Goal: Information Seeking & Learning: Learn about a topic

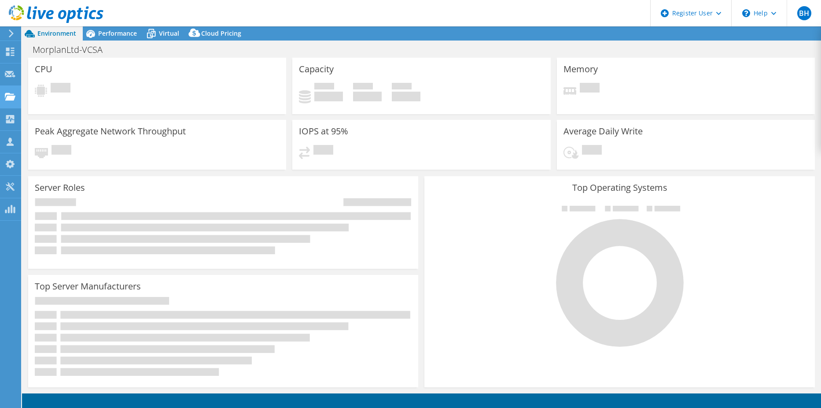
select select "EULondon"
select select "GBP"
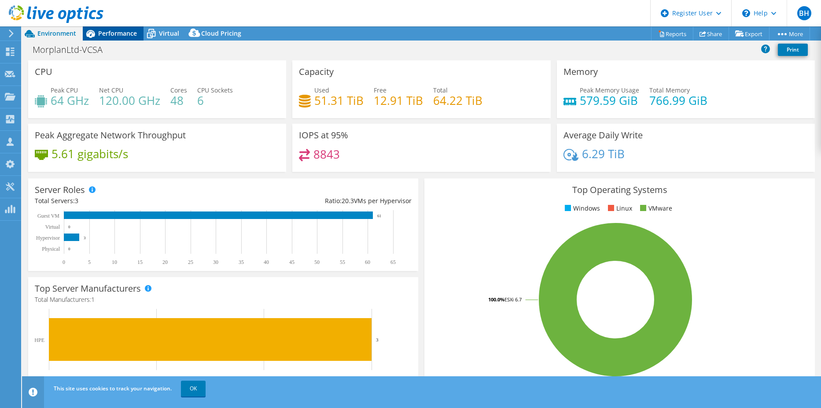
click at [132, 33] on span "Performance" at bounding box center [117, 33] width 39 height 8
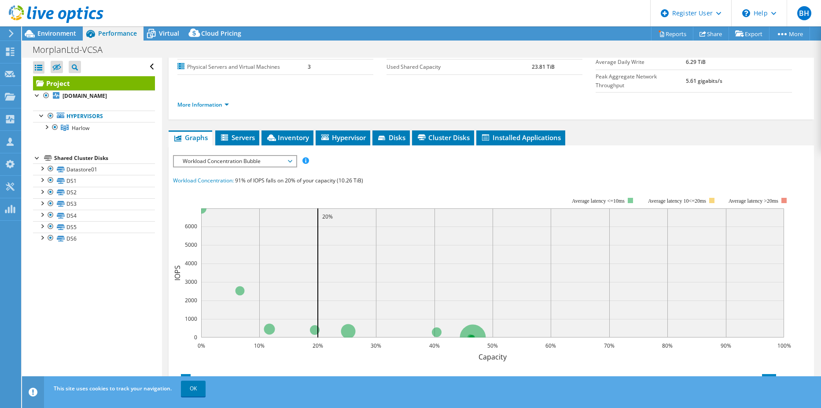
scroll to position [132, 0]
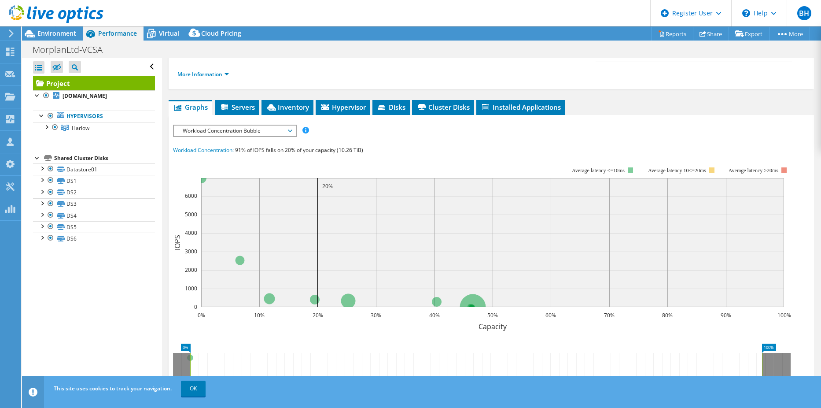
click at [284, 125] on span "Workload Concentration Bubble" at bounding box center [234, 130] width 113 height 11
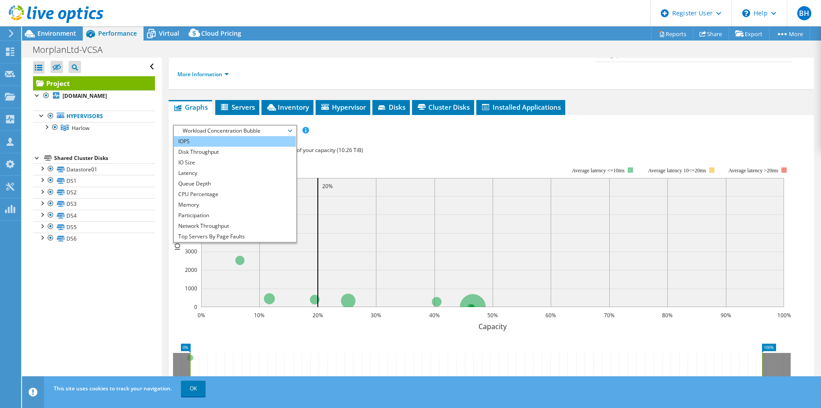
click at [240, 136] on li "IOPS" at bounding box center [235, 141] width 122 height 11
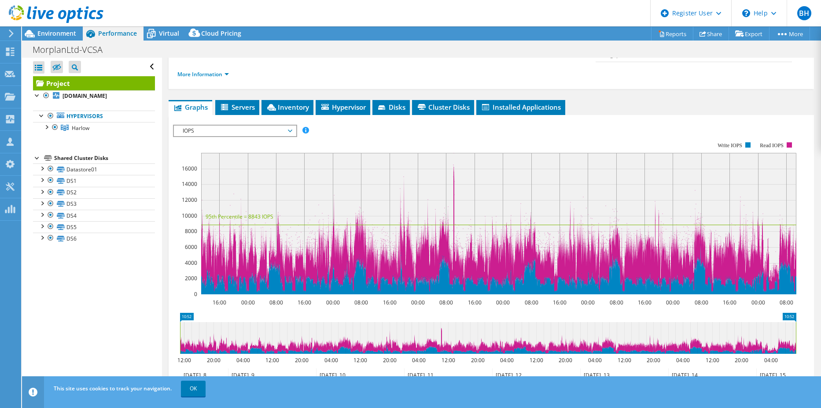
click at [191, 165] on text "16000" at bounding box center [189, 168] width 15 height 7
click at [227, 125] on span "IOPS" at bounding box center [234, 130] width 113 height 11
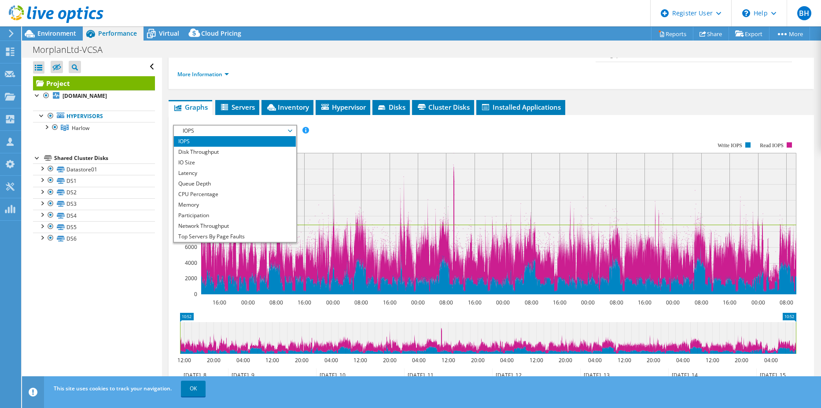
click at [227, 125] on span "IOPS" at bounding box center [234, 130] width 113 height 11
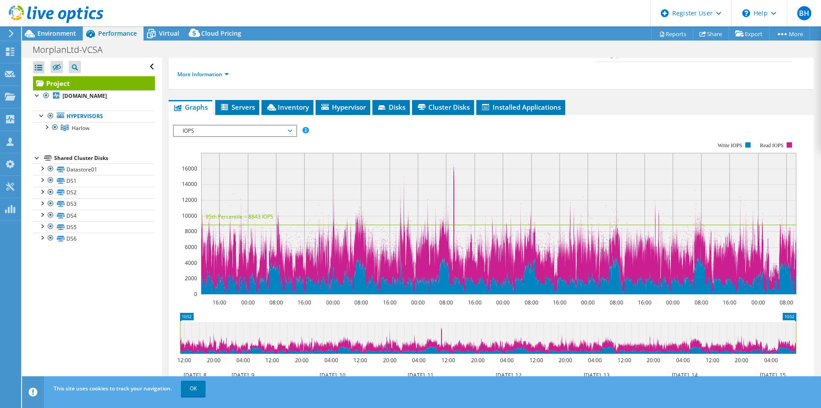
click at [437, 130] on rect at bounding box center [484, 218] width 623 height 176
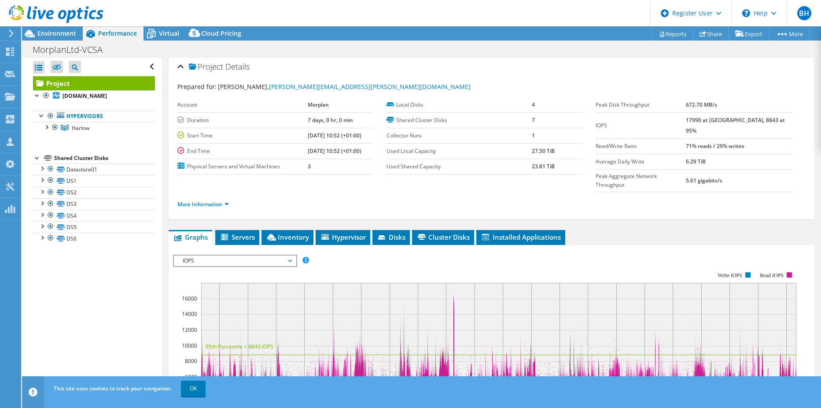
scroll to position [0, 0]
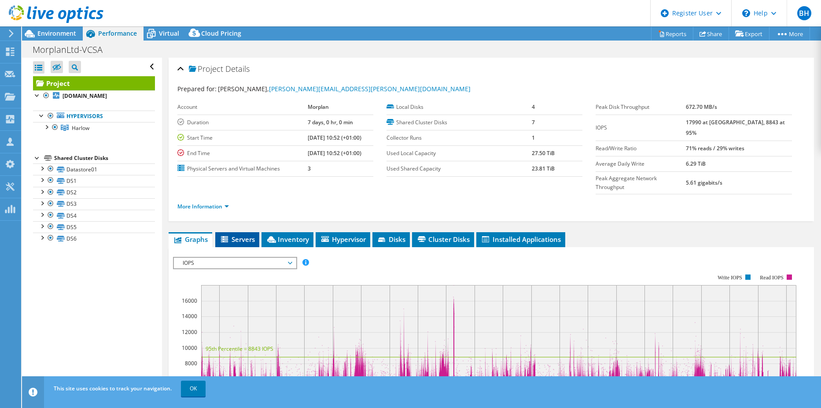
click at [255, 232] on li "Servers" at bounding box center [237, 239] width 44 height 15
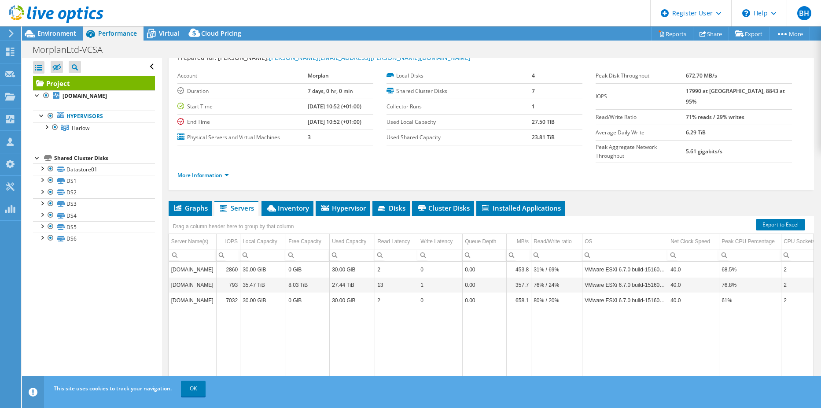
scroll to position [44, 0]
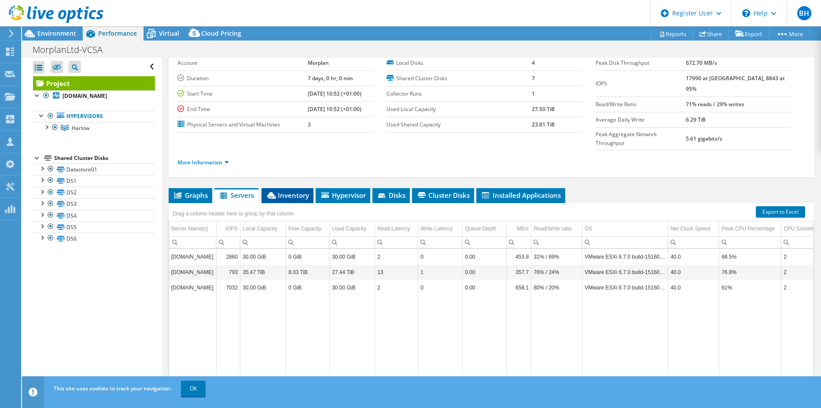
click at [297, 191] on span "Inventory" at bounding box center [287, 195] width 43 height 9
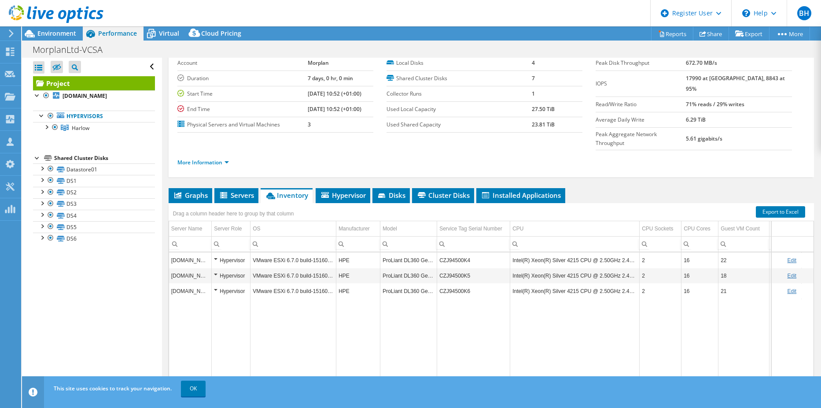
click at [439, 150] on div "More Information" at bounding box center [491, 162] width 628 height 25
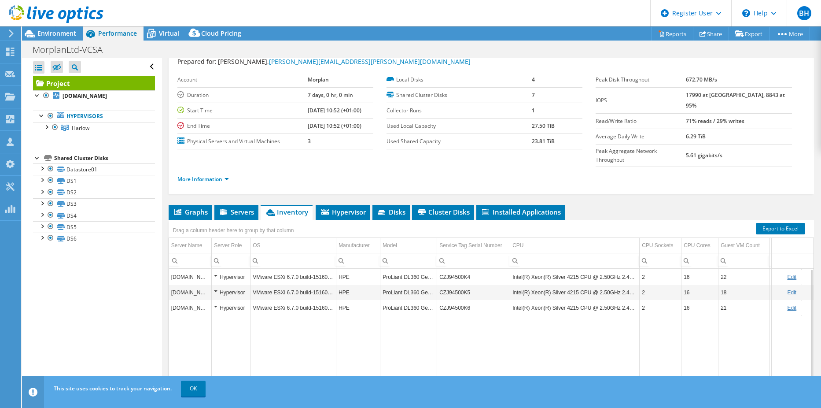
scroll to position [0, 0]
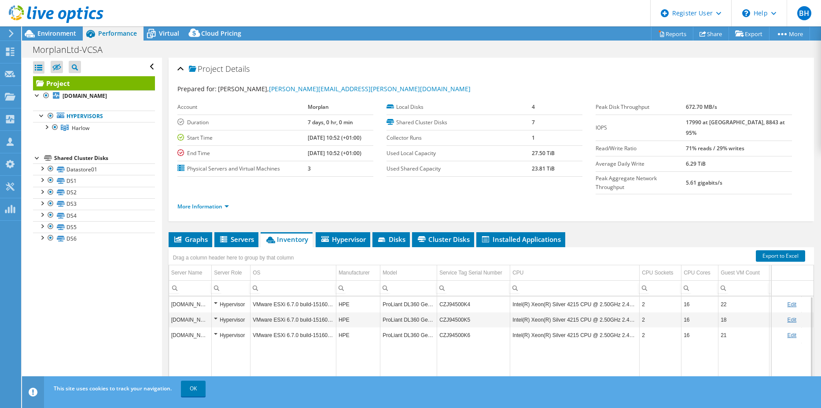
drag, startPoint x: 382, startPoint y: 344, endPoint x: 539, endPoint y: 343, distance: 157.2
click at [616, 232] on ul "Graphs Servers Inventory Hypervisor Disks Cluster Disks Installed Applications" at bounding box center [491, 239] width 645 height 15
click at [354, 235] on span "Hypervisor" at bounding box center [343, 239] width 46 height 9
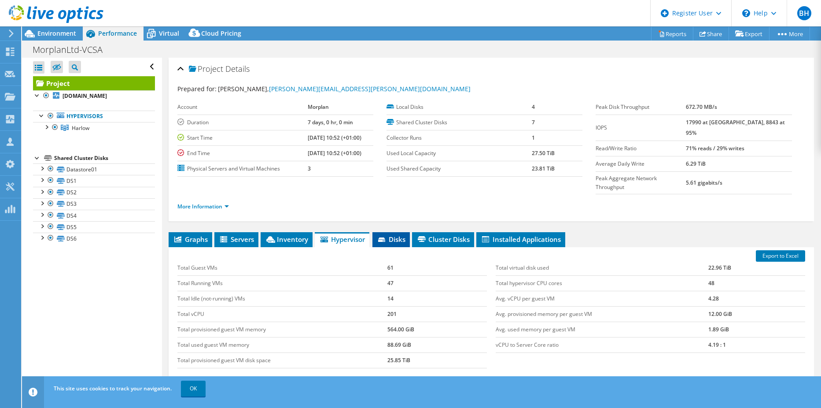
click at [402, 235] on span "Disks" at bounding box center [391, 239] width 29 height 9
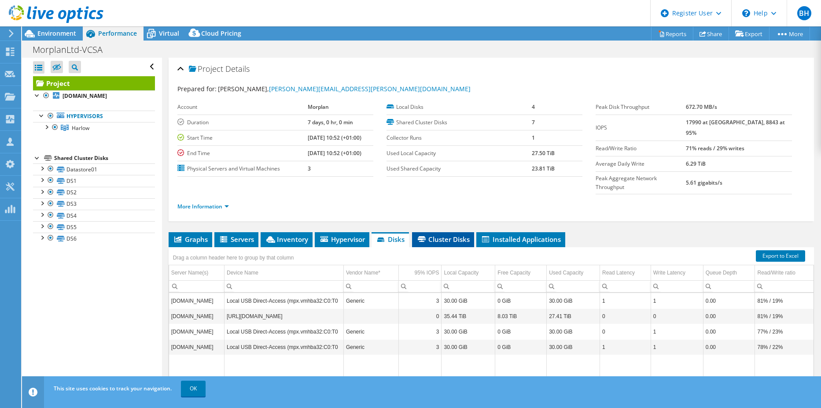
click at [456, 232] on li "Cluster Disks" at bounding box center [443, 239] width 62 height 15
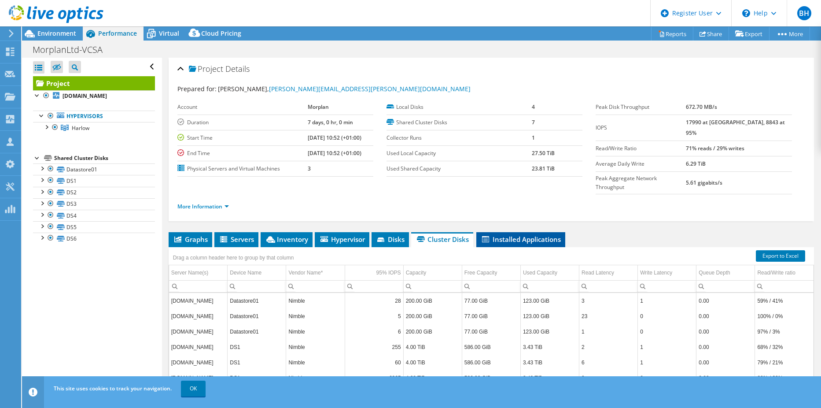
click at [498, 235] on span "Installed Applications" at bounding box center [521, 239] width 80 height 9
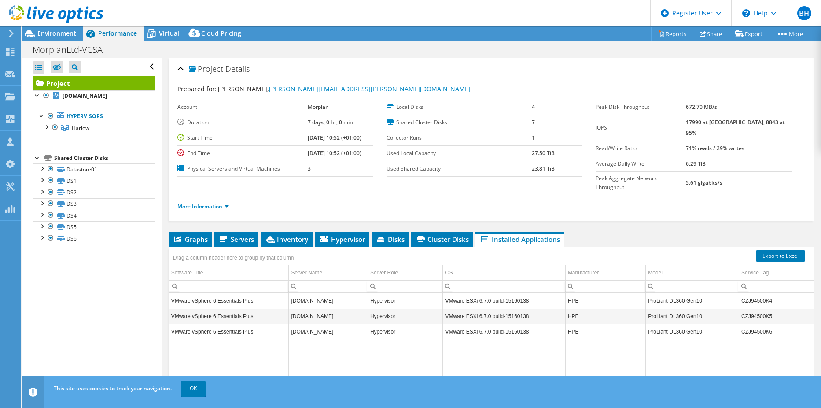
click at [210, 203] on link "More Information" at bounding box center [203, 206] width 52 height 7
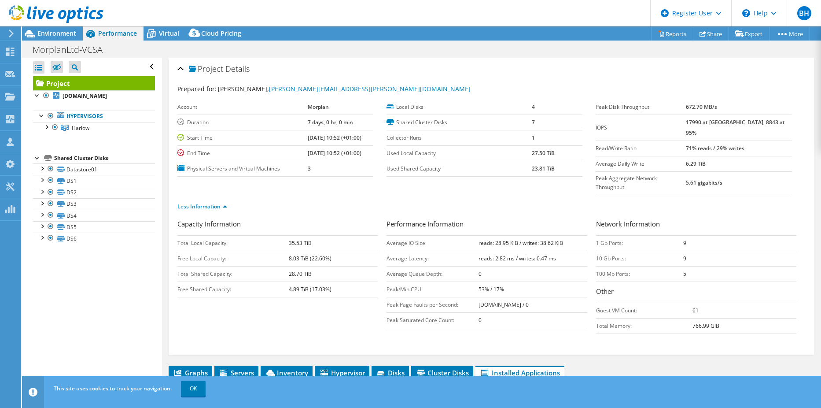
click at [192, 195] on div "Less Information" at bounding box center [491, 206] width 628 height 25
click at [194, 203] on link "Less Information" at bounding box center [202, 206] width 50 height 7
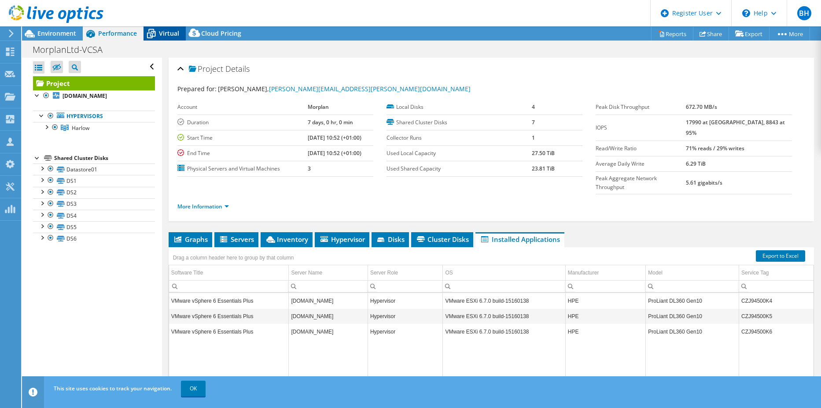
click at [177, 37] on div "Virtual" at bounding box center [165, 33] width 42 height 14
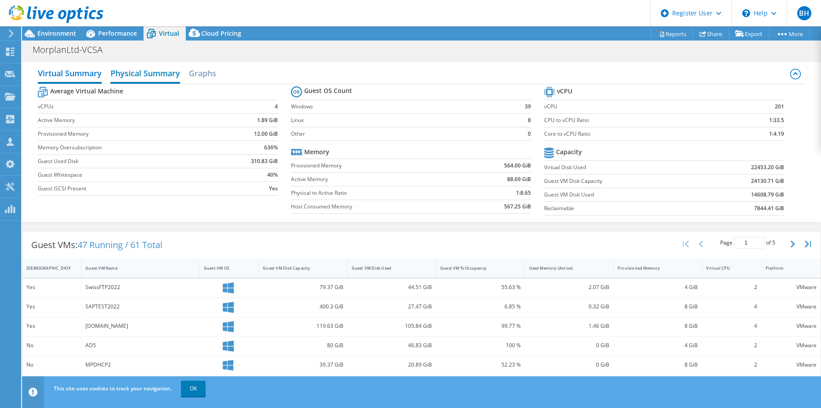
click at [155, 81] on h2 "Physical Summary" at bounding box center [146, 73] width 70 height 19
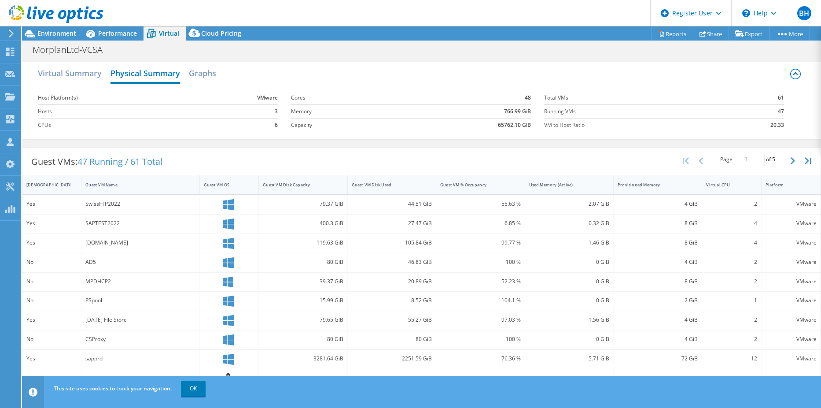
click at [219, 70] on div "Virtual Summary Physical Summary Graphs" at bounding box center [421, 74] width 767 height 20
click at [211, 74] on h2 "Graphs" at bounding box center [202, 73] width 27 height 19
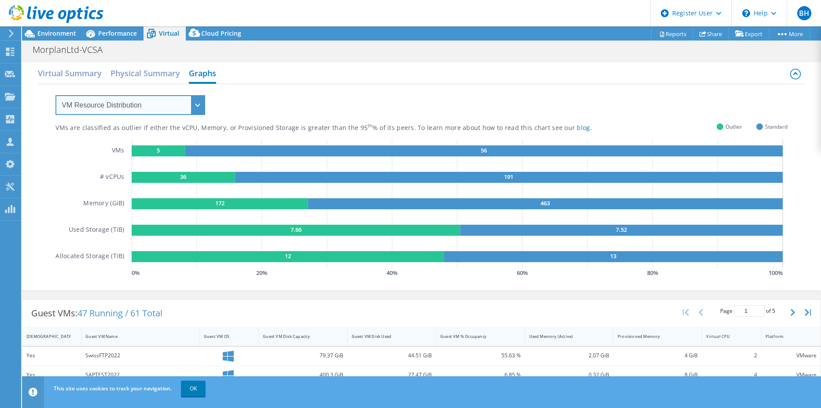
click at [146, 102] on select "VM Resource Distribution Provisioning Contrast Over Provisioning" at bounding box center [130, 105] width 150 height 20
select select "Over Provisioning"
click at [55, 95] on select "VM Resource Distribution Provisioning Contrast Over Provisioning" at bounding box center [130, 105] width 150 height 20
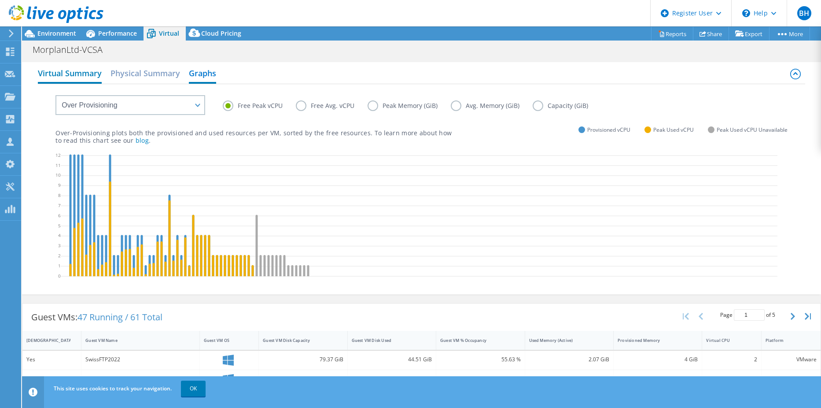
click at [93, 75] on h2 "Virtual Summary" at bounding box center [70, 73] width 64 height 19
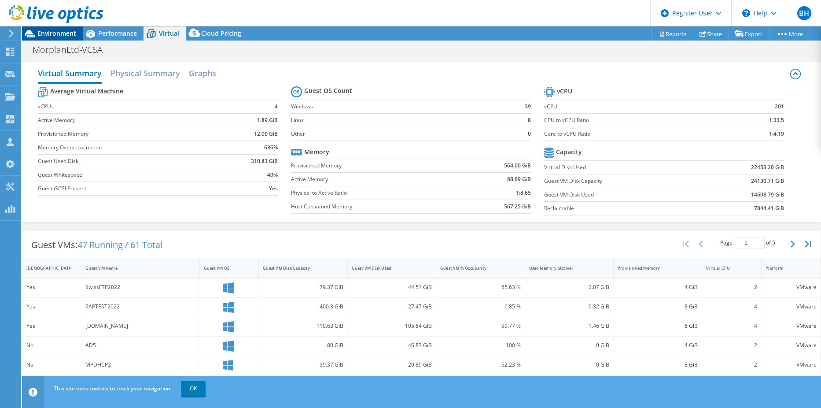
click at [65, 36] on span "Environment" at bounding box center [56, 33] width 39 height 8
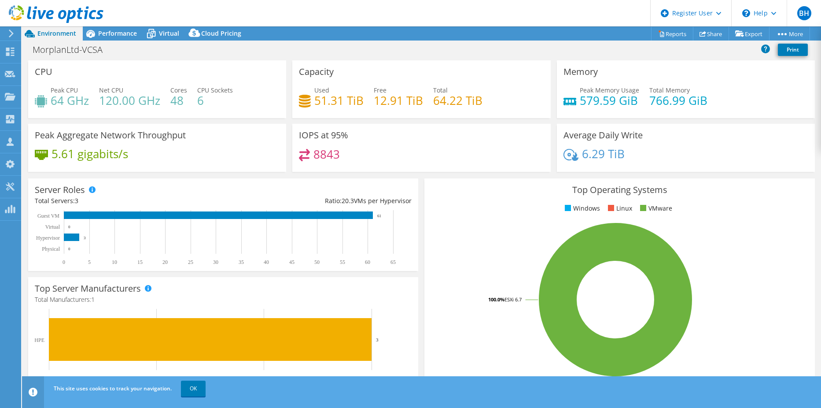
click at [712, 135] on div "Average Daily Write 6.29 TiB" at bounding box center [686, 148] width 258 height 48
drag, startPoint x: 133, startPoint y: 52, endPoint x: 85, endPoint y: 50, distance: 47.6
click at [85, 50] on div "MorplanLtd-VCSA Print" at bounding box center [421, 49] width 799 height 16
click at [216, 49] on div "MorplanLtd-VCSA Print" at bounding box center [421, 49] width 799 height 16
click at [206, 64] on div "CPU Peak CPU 64 GHz Net CPU 120.00 GHz Cores 48 CPU Sockets 6" at bounding box center [157, 89] width 258 height 58
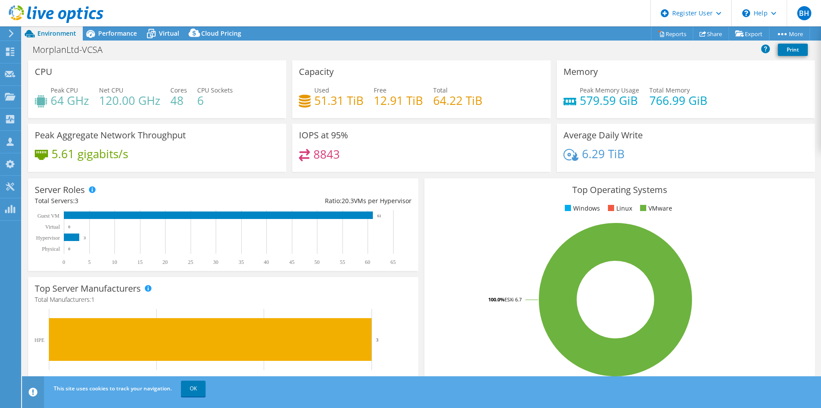
click at [251, 53] on div "MorplanLtd-VCSA Print" at bounding box center [421, 49] width 799 height 16
click at [313, 153] on h4 "8843" at bounding box center [326, 154] width 26 height 10
click at [318, 153] on h4 "8843" at bounding box center [326, 154] width 26 height 10
click at [350, 152] on div "8843" at bounding box center [421, 158] width 245 height 19
click at [136, 37] on div "Performance" at bounding box center [113, 33] width 61 height 14
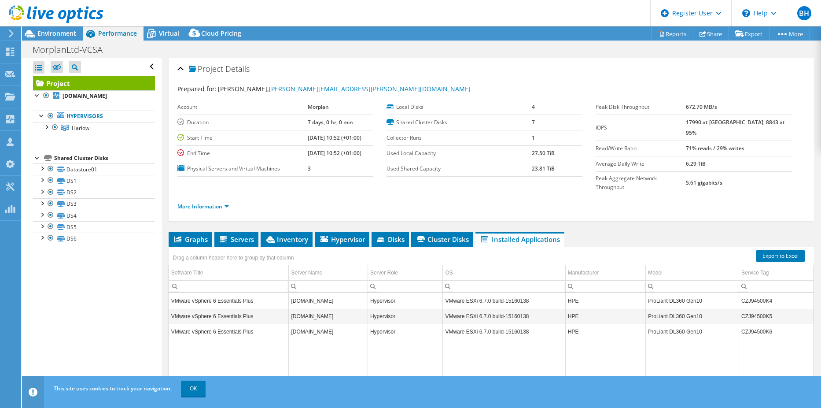
click at [679, 232] on ul "Graphs Servers Inventory Hypervisor Disks Cluster Disks Installed Applications" at bounding box center [491, 239] width 645 height 15
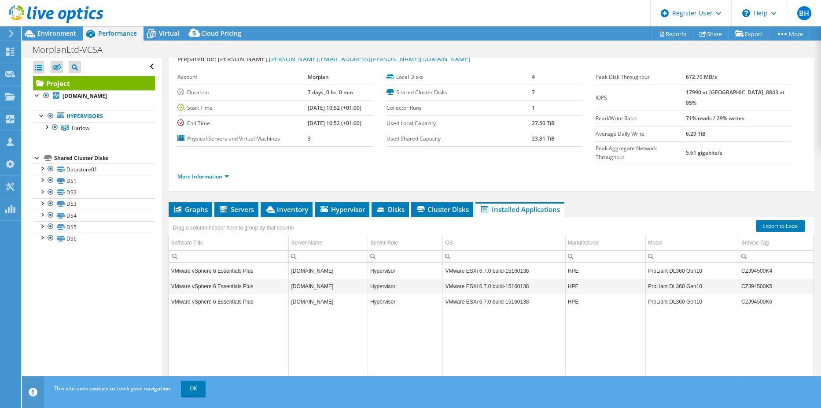
scroll to position [59, 0]
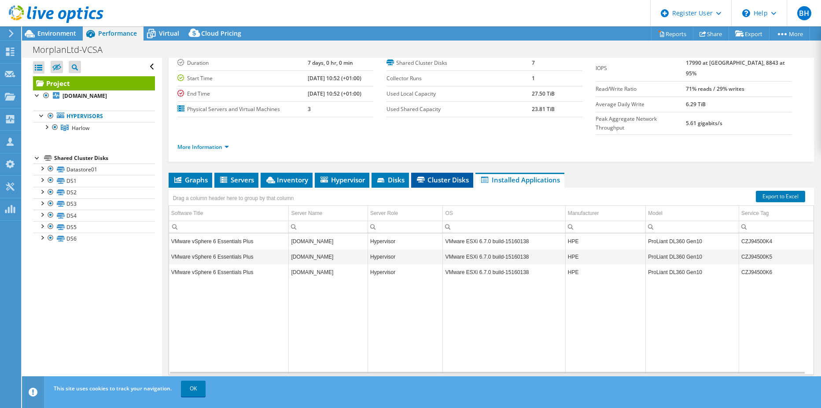
click at [447, 175] on span "Cluster Disks" at bounding box center [442, 179] width 53 height 9
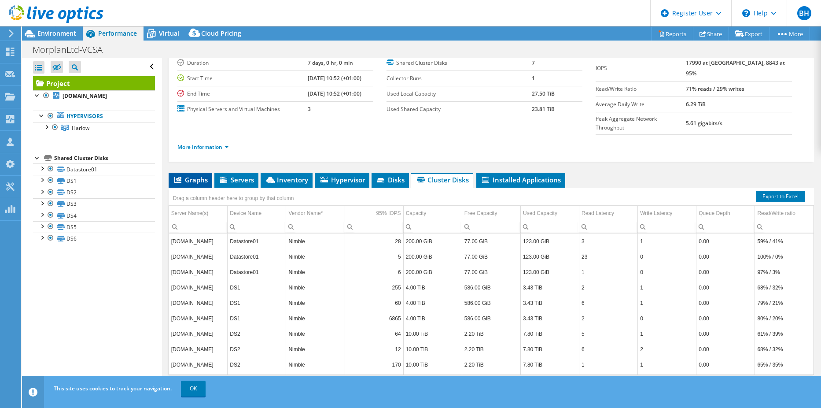
click at [206, 173] on li "Graphs" at bounding box center [191, 180] width 44 height 15
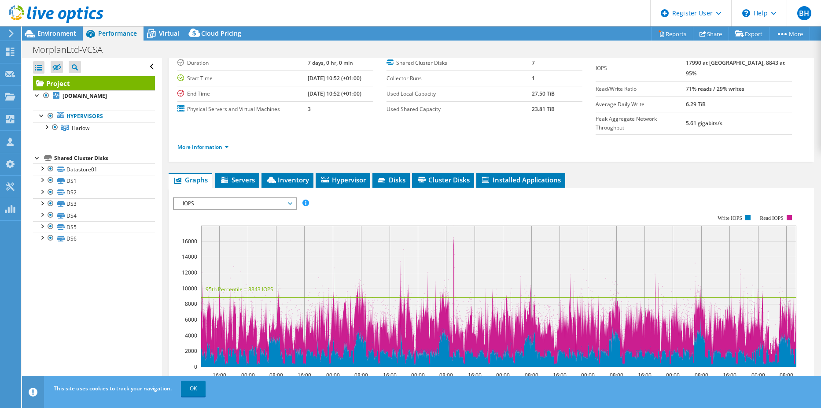
click at [330, 147] on div "Project Details Prepared for: [PERSON_NAME], [PERSON_NAME][EMAIL_ADDRESS][PERSO…" at bounding box center [491, 278] width 659 height 560
click at [453, 203] on rect at bounding box center [484, 291] width 623 height 176
click at [451, 203] on rect at bounding box center [484, 291] width 623 height 176
click at [581, 203] on rect at bounding box center [484, 291] width 623 height 176
click at [542, 175] on span "Installed Applications" at bounding box center [521, 179] width 80 height 9
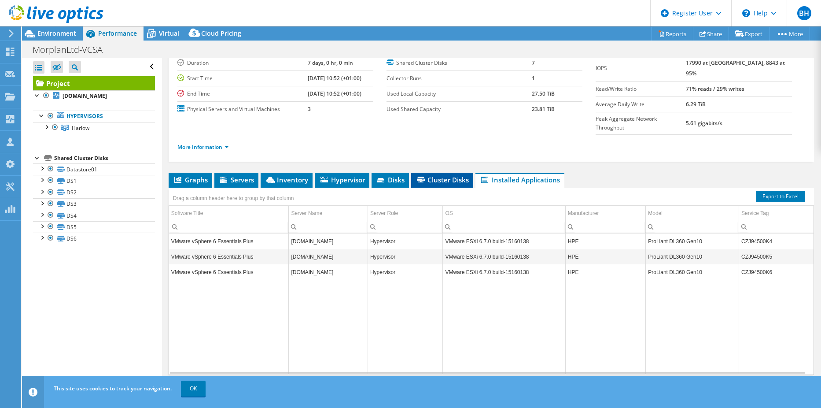
click at [451, 175] on span "Cluster Disks" at bounding box center [442, 179] width 53 height 9
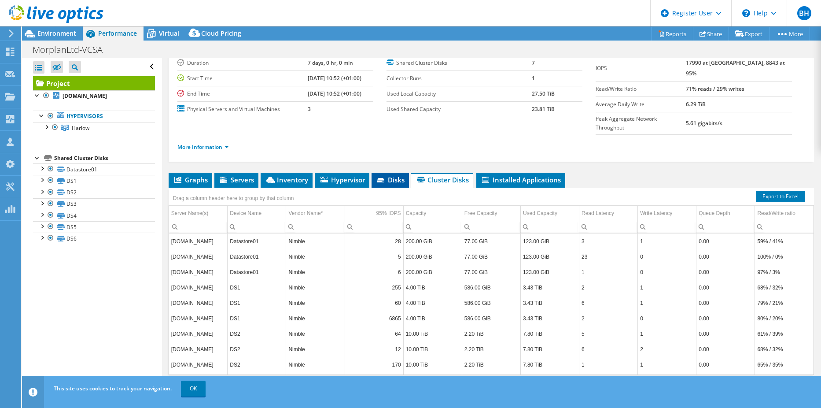
click at [383, 178] on icon at bounding box center [380, 180] width 7 height 4
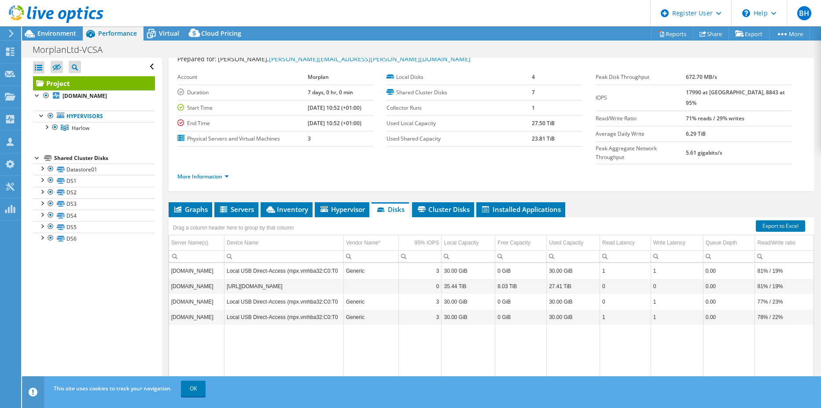
scroll to position [0, 0]
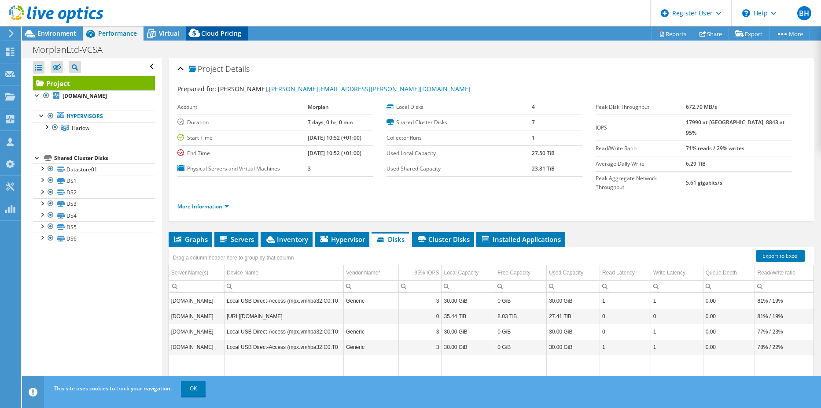
click at [199, 31] on icon at bounding box center [195, 35] width 18 height 18
